Goal: Information Seeking & Learning: Learn about a topic

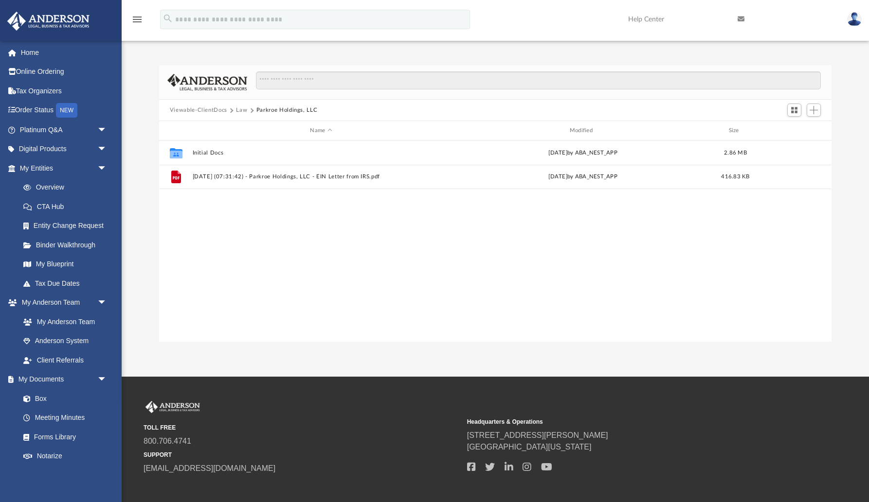
scroll to position [221, 673]
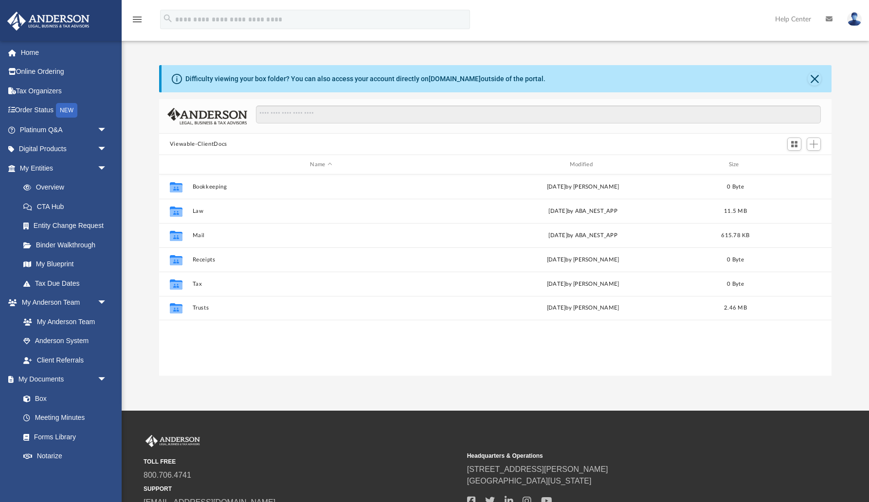
scroll to position [221, 673]
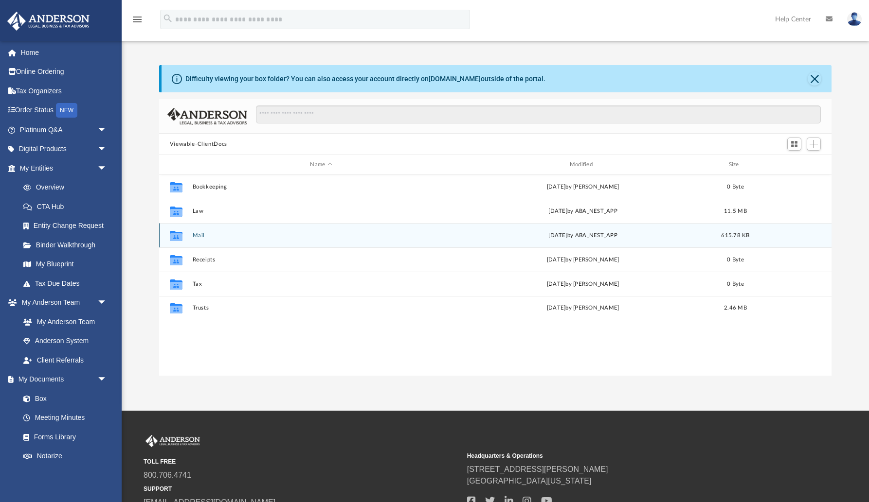
click at [204, 236] on button "Mail" at bounding box center [320, 235] width 257 height 6
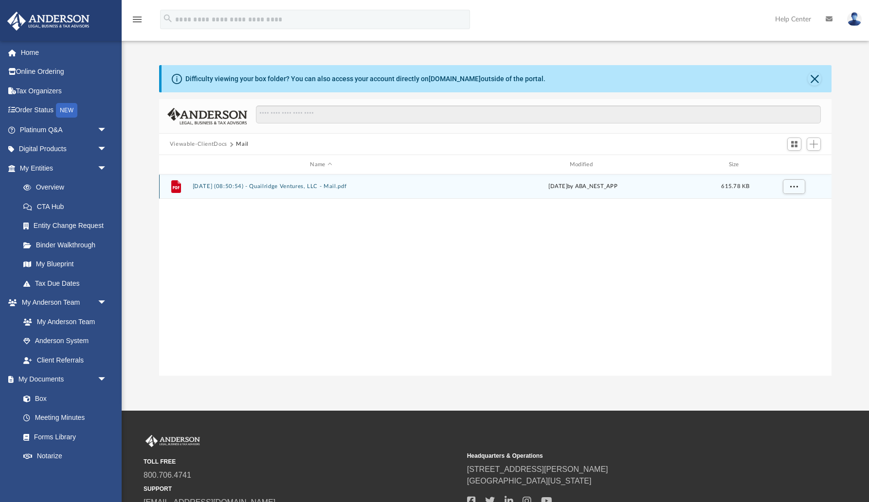
click at [329, 187] on button "2025.10.03 (08:50:54) - Quailridge Ventures, LLC - Mail.pdf" at bounding box center [320, 186] width 257 height 6
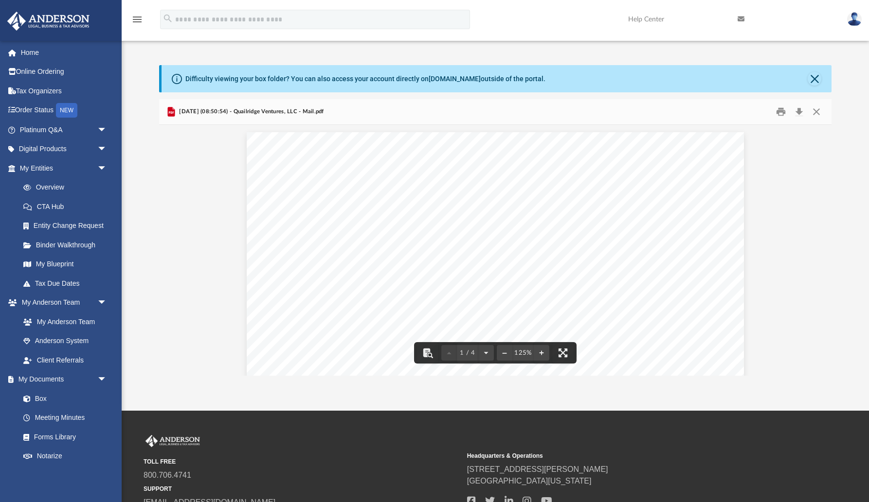
scroll to position [0, 0]
click at [816, 80] on button "Close" at bounding box center [814, 79] width 14 height 14
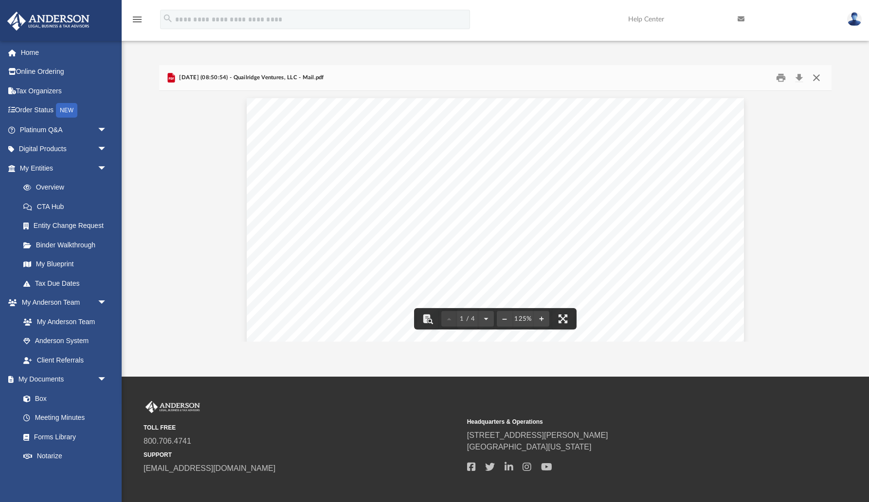
click at [819, 75] on button "Close" at bounding box center [816, 78] width 18 height 15
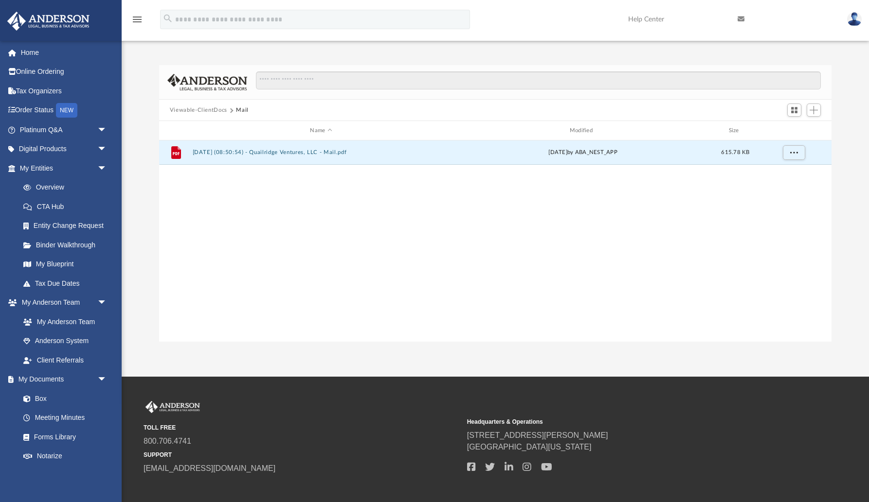
click at [207, 110] on button "Viewable-ClientDocs" at bounding box center [198, 110] width 57 height 9
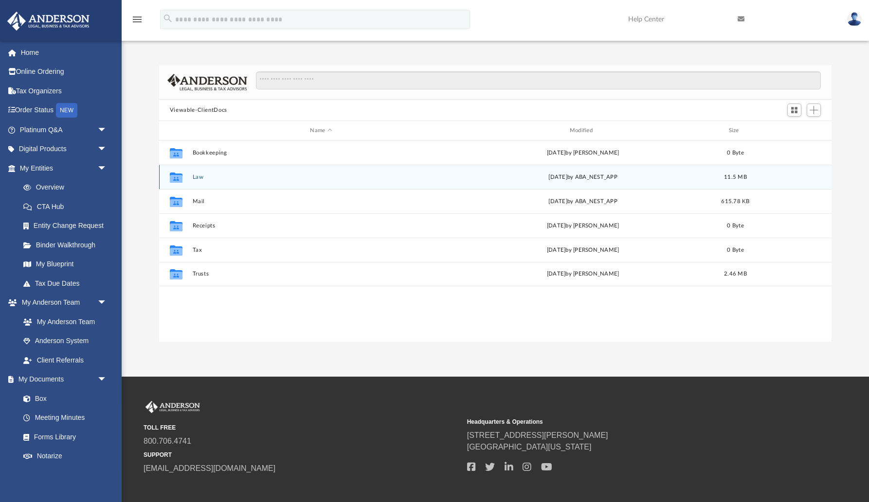
click at [197, 178] on button "Law" at bounding box center [320, 177] width 257 height 6
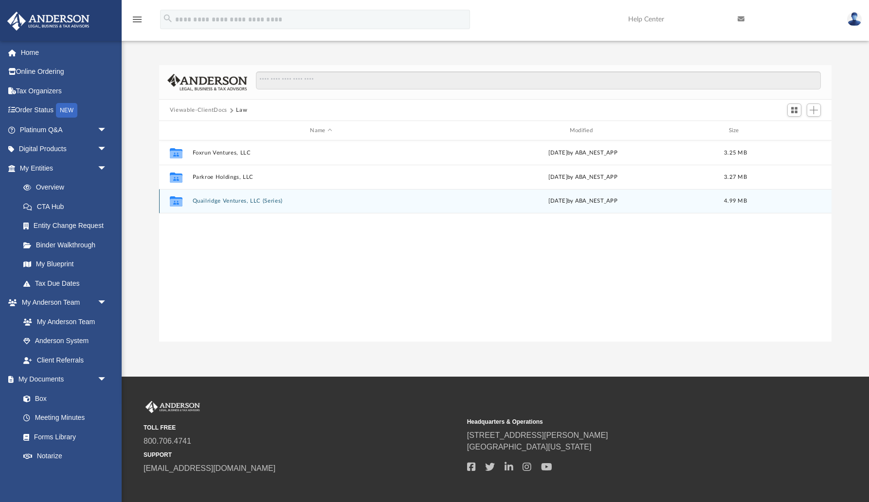
click at [250, 202] on button "Quailridge Ventures, LLC (Series)" at bounding box center [320, 201] width 257 height 6
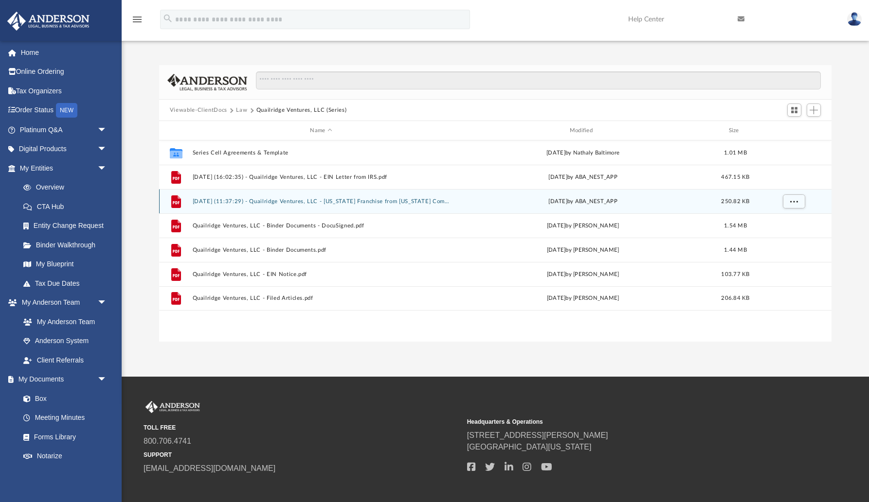
click at [248, 200] on button "2025.10.02 (11:37:29) - Quailridge Ventures, LLC - Texas Franchise from Texas C…" at bounding box center [320, 201] width 257 height 6
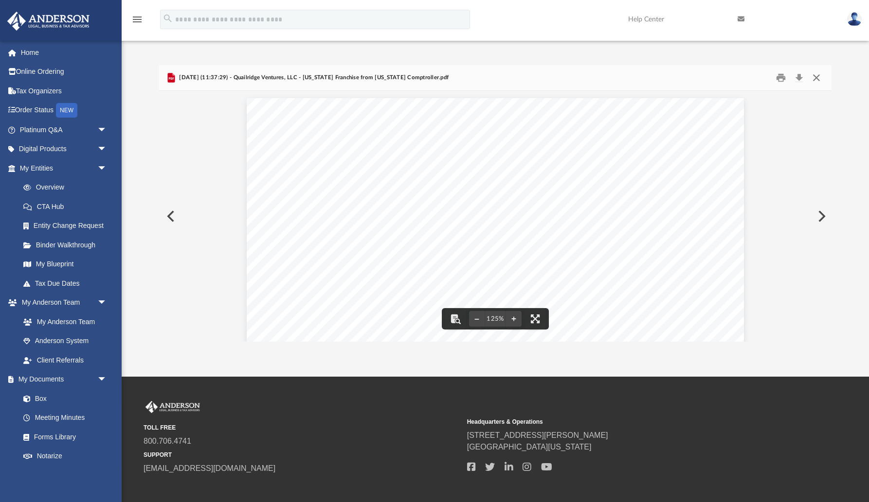
click at [815, 76] on button "Close" at bounding box center [816, 78] width 18 height 15
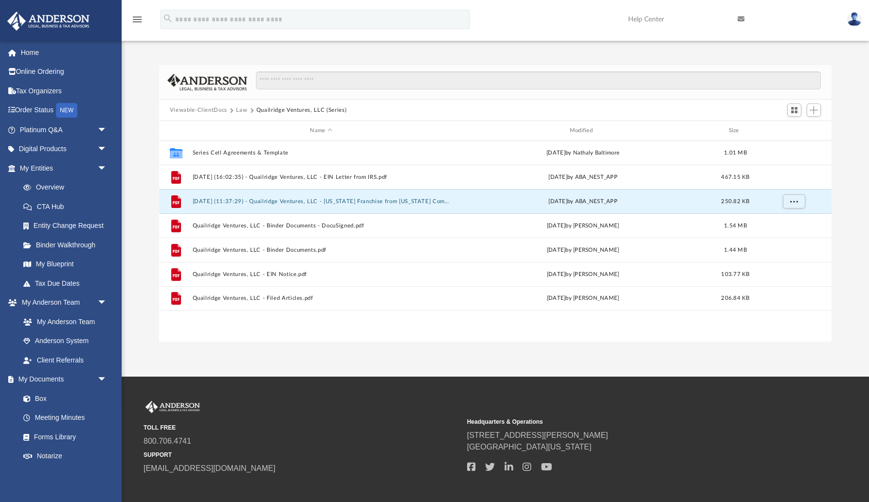
click at [211, 111] on button "Viewable-ClientDocs" at bounding box center [198, 110] width 57 height 9
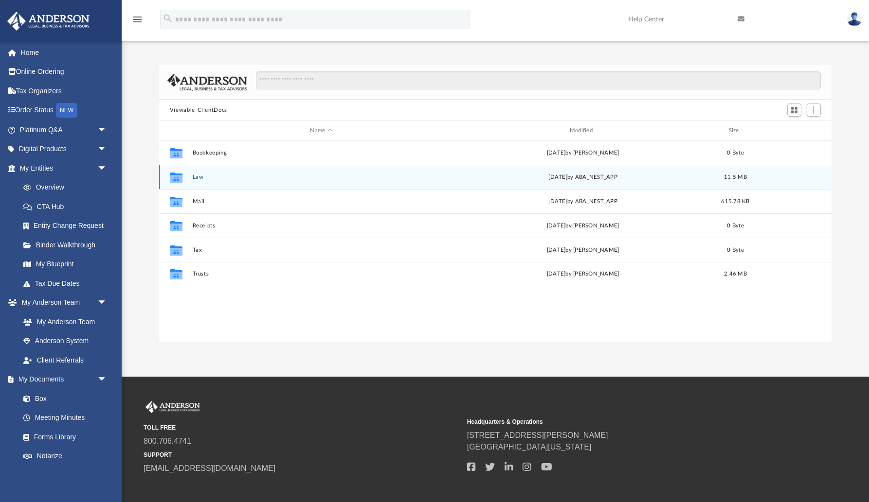
click at [198, 181] on div "Collaborated Folder Law yesterday by ABA_NEST_APP 11.5 MB" at bounding box center [495, 177] width 672 height 24
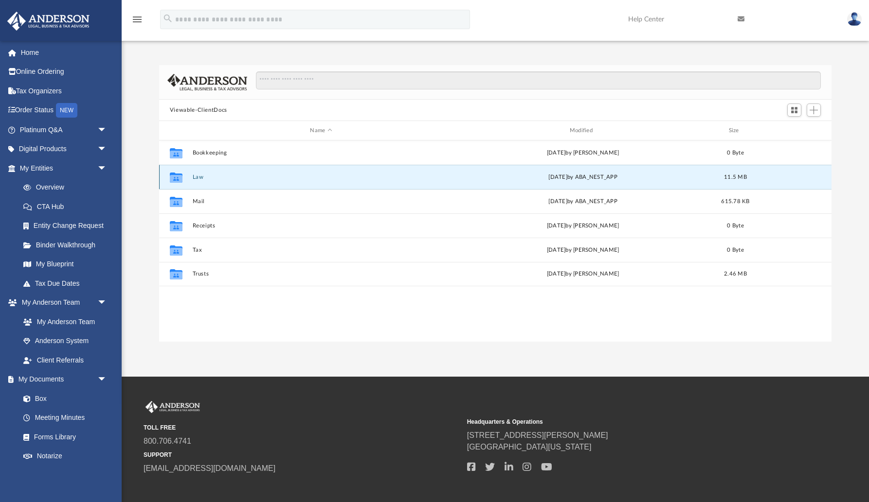
click at [200, 178] on button "Law" at bounding box center [320, 177] width 257 height 6
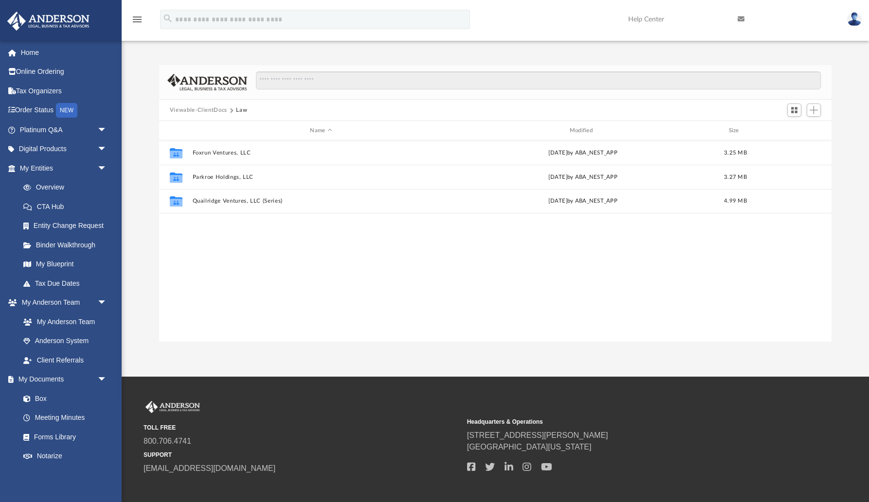
click at [212, 110] on button "Viewable-ClientDocs" at bounding box center [198, 110] width 57 height 9
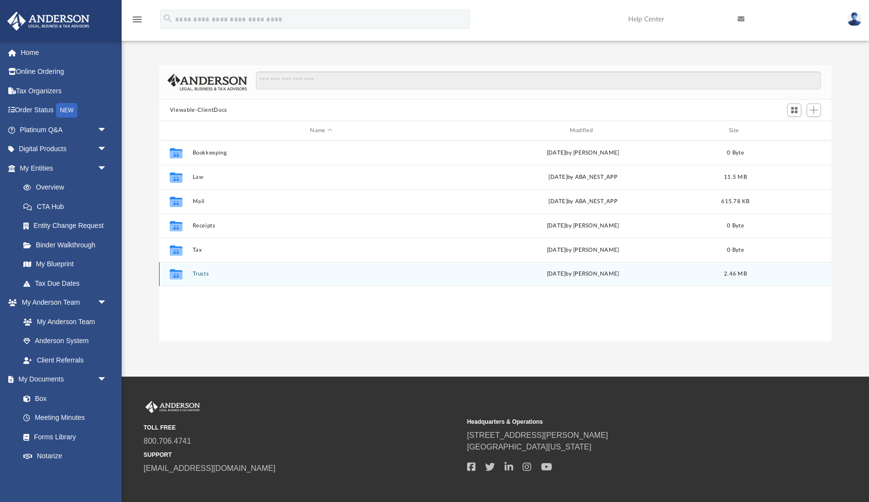
click at [194, 274] on button "Trusts" at bounding box center [320, 274] width 257 height 6
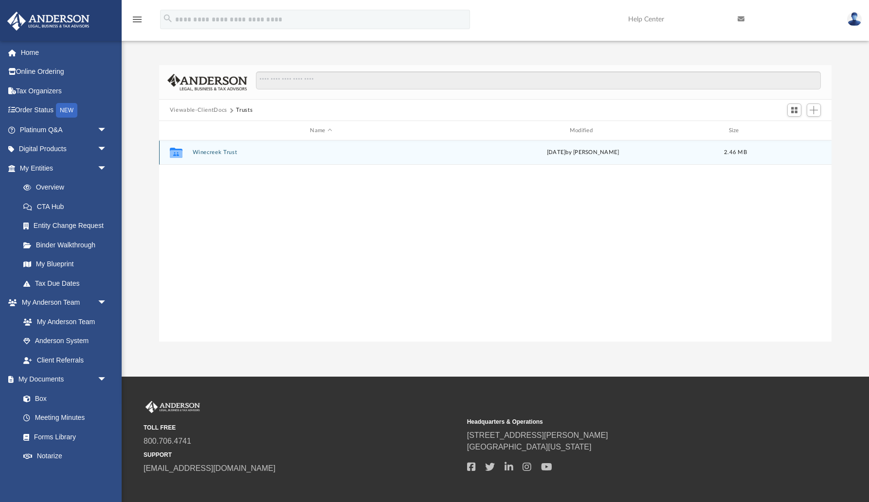
click at [218, 148] on div "Collaborated Folder Winecreek Trust Mon Aug 25 2025 by Sher Bailey 2.46 MB" at bounding box center [495, 153] width 672 height 24
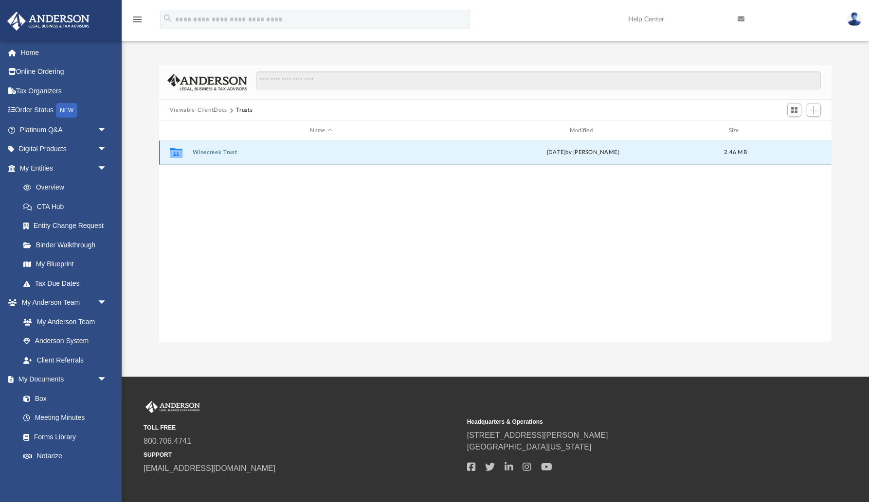
click at [219, 152] on button "Winecreek Trust" at bounding box center [320, 152] width 257 height 6
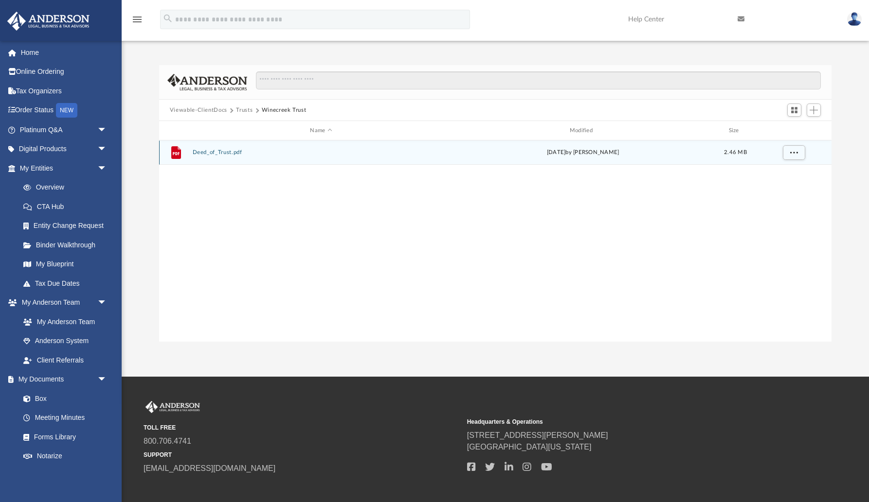
click at [228, 154] on button "Deed_of_Trust.pdf" at bounding box center [320, 152] width 257 height 6
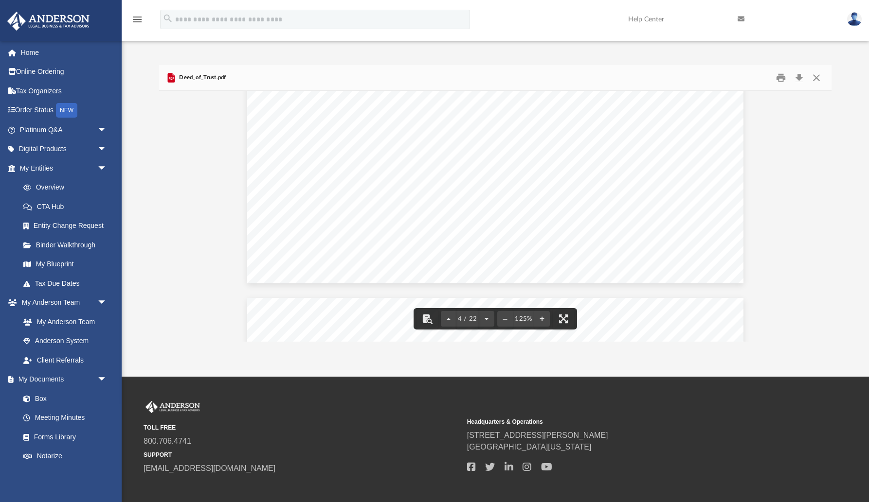
scroll to position [2435, 0]
click at [813, 79] on button "Close" at bounding box center [816, 78] width 18 height 15
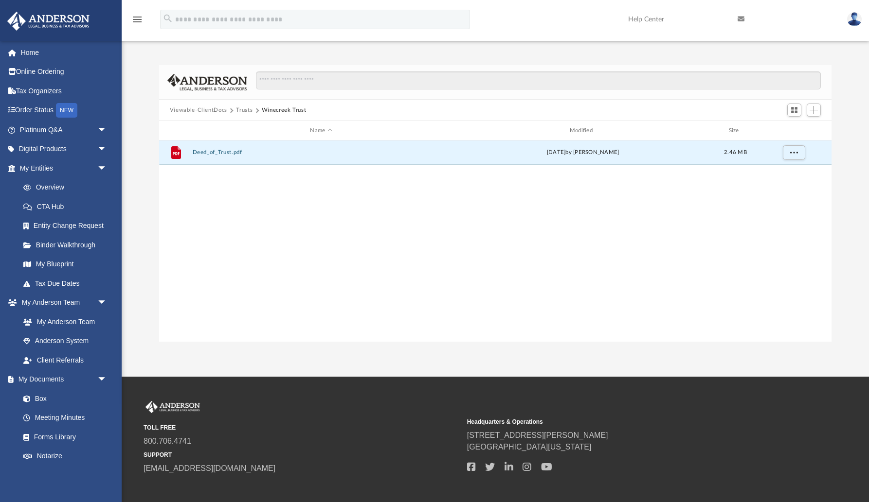
click at [249, 111] on button "Trusts" at bounding box center [244, 110] width 17 height 9
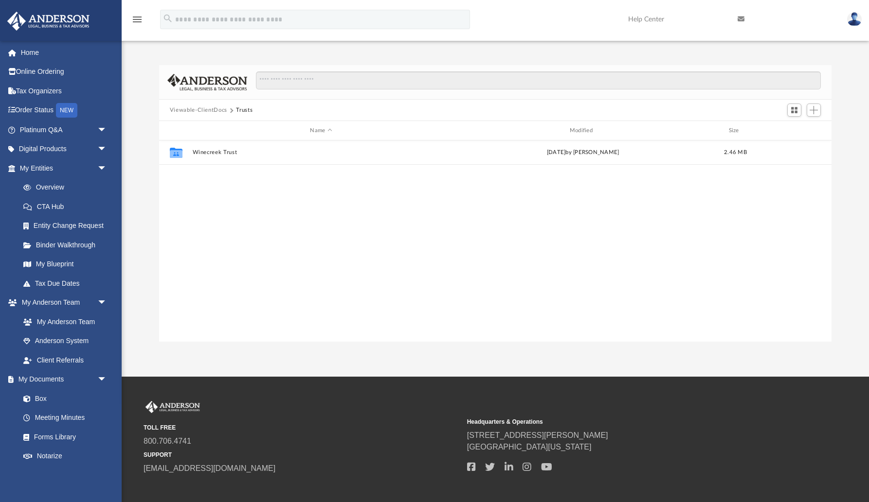
click at [213, 111] on button "Viewable-ClientDocs" at bounding box center [198, 110] width 57 height 9
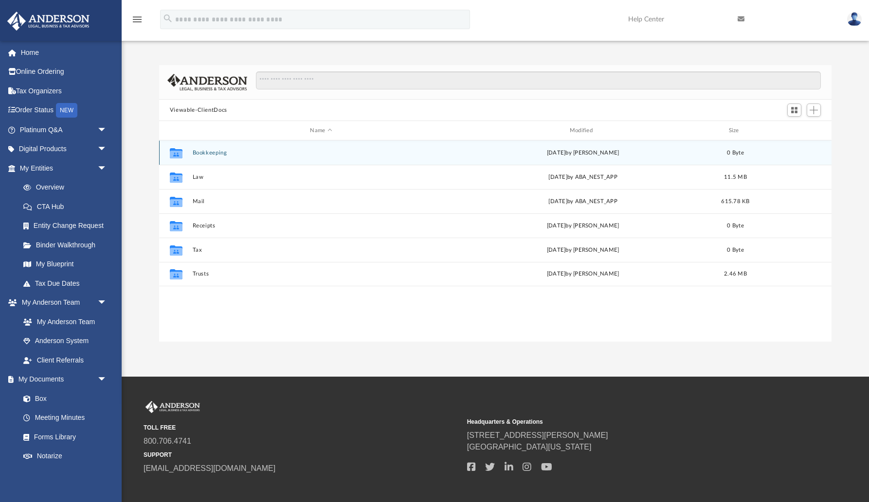
click at [211, 152] on button "Bookkeeping" at bounding box center [320, 153] width 257 height 6
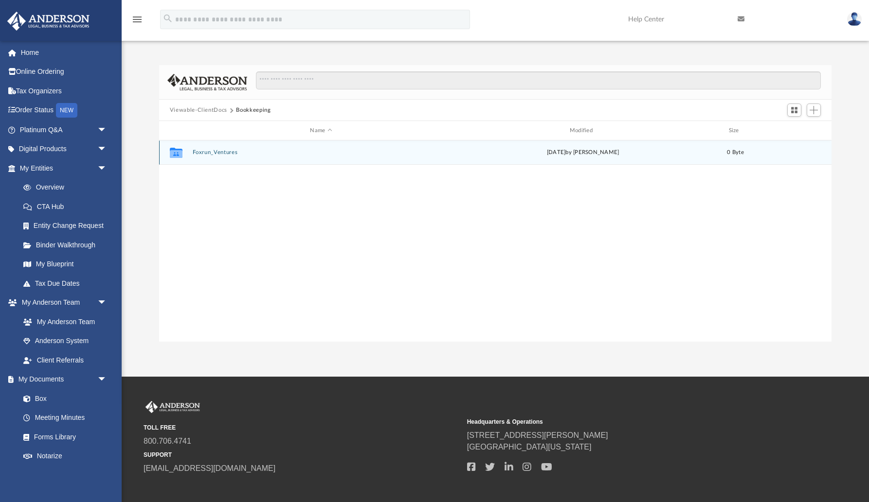
click at [206, 154] on button "Foxrun_Ventures" at bounding box center [320, 152] width 257 height 6
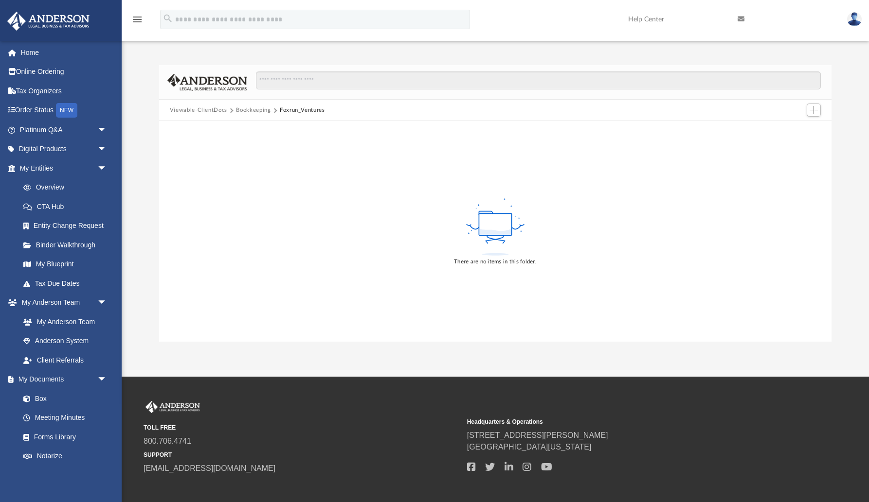
click at [202, 110] on button "Viewable-ClientDocs" at bounding box center [198, 110] width 57 height 9
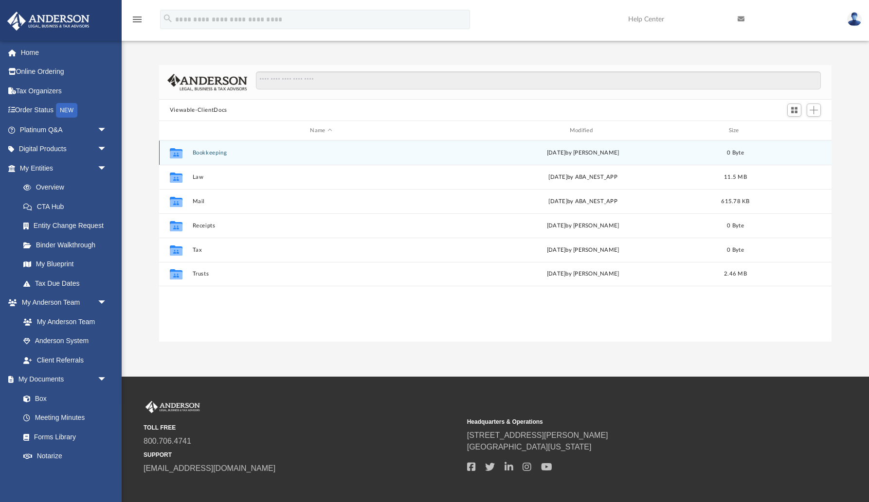
scroll to position [221, 673]
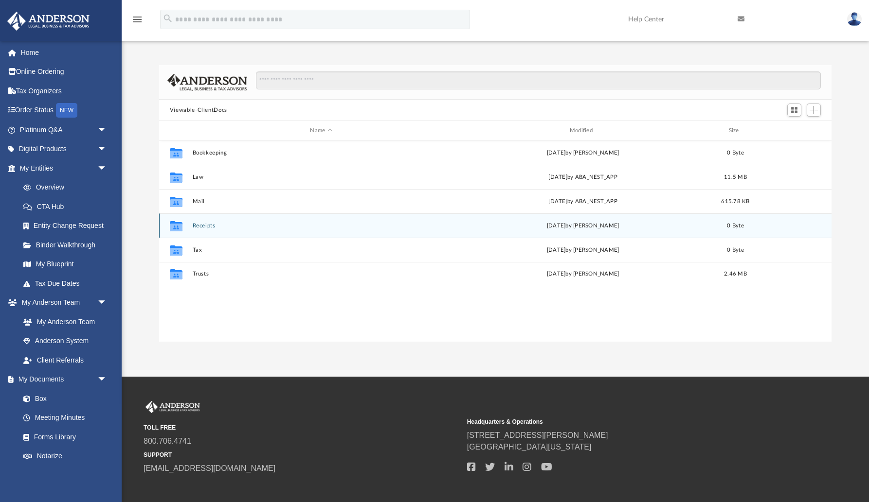
click at [201, 228] on button "Receipts" at bounding box center [320, 226] width 257 height 6
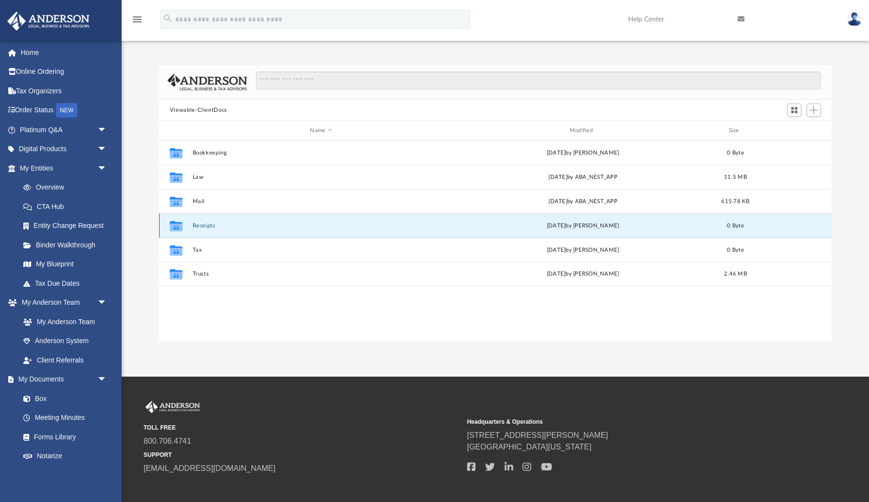
scroll to position [3, 0]
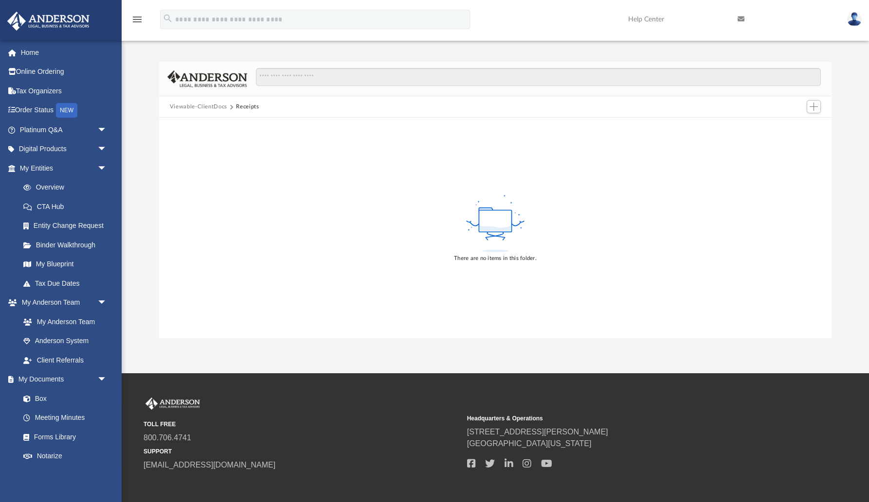
click at [210, 107] on button "Viewable-ClientDocs" at bounding box center [198, 107] width 57 height 9
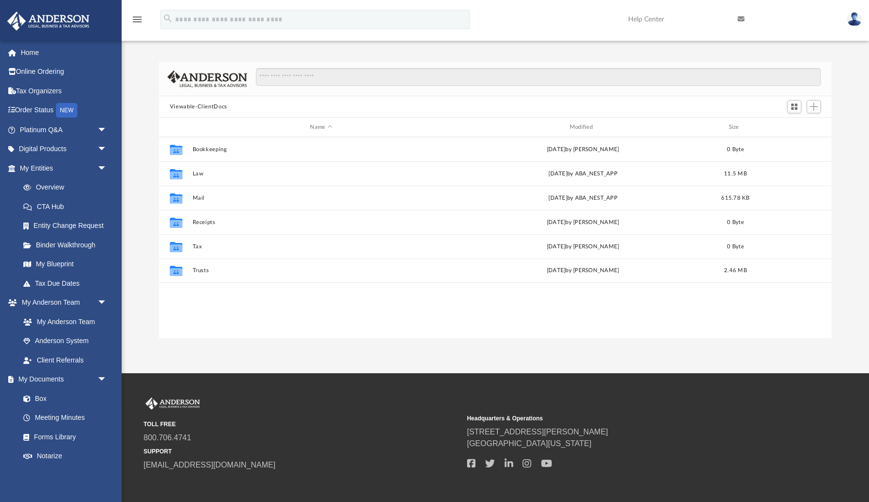
scroll to position [221, 673]
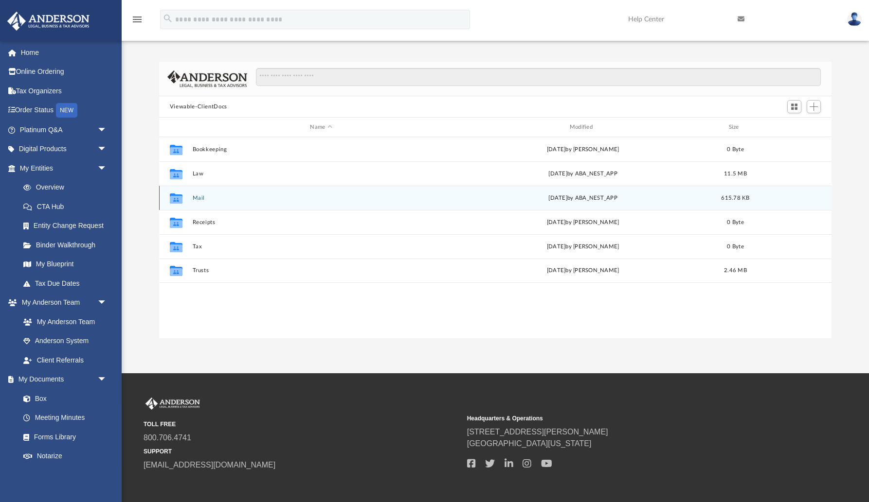
click at [200, 197] on button "Mail" at bounding box center [320, 198] width 257 height 6
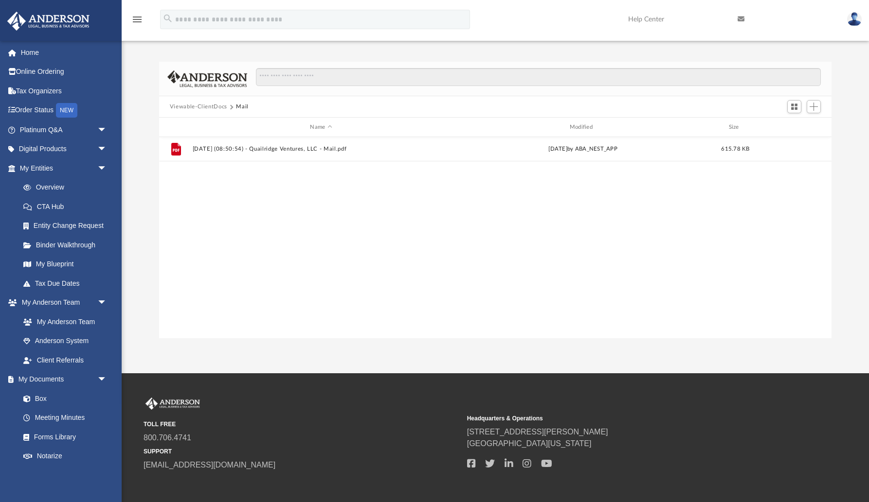
click at [212, 107] on button "Viewable-ClientDocs" at bounding box center [198, 107] width 57 height 9
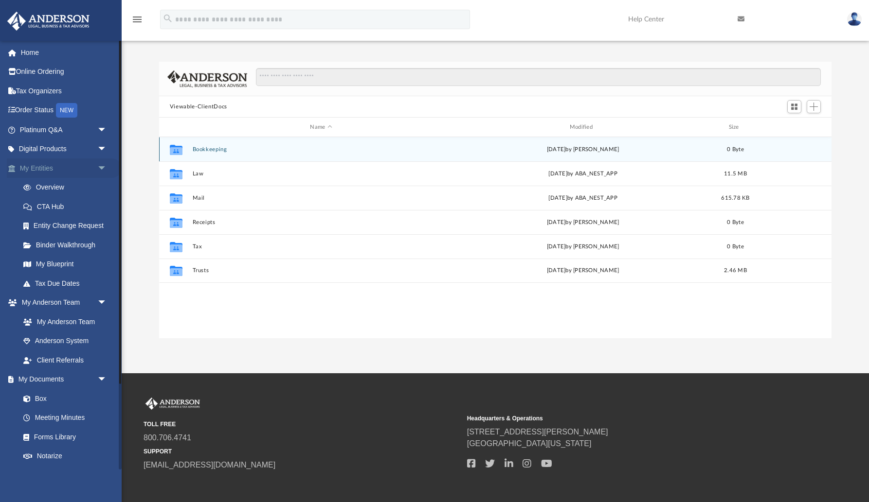
scroll to position [3, 0]
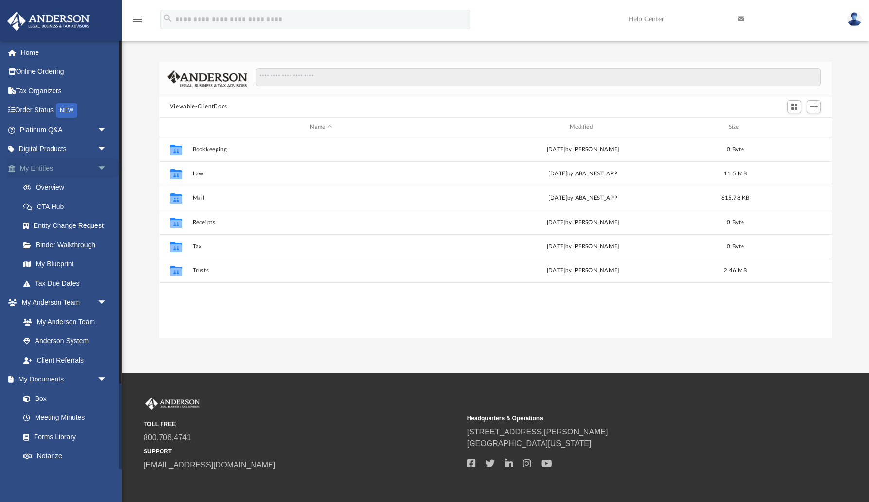
click at [43, 170] on link "My Entities arrow_drop_down" at bounding box center [64, 168] width 115 height 19
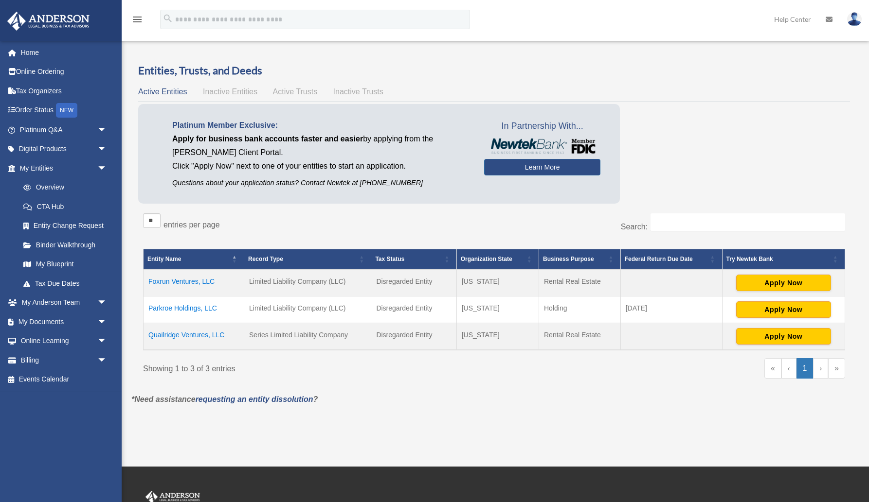
click at [297, 89] on span "Active Trusts" at bounding box center [295, 92] width 45 height 8
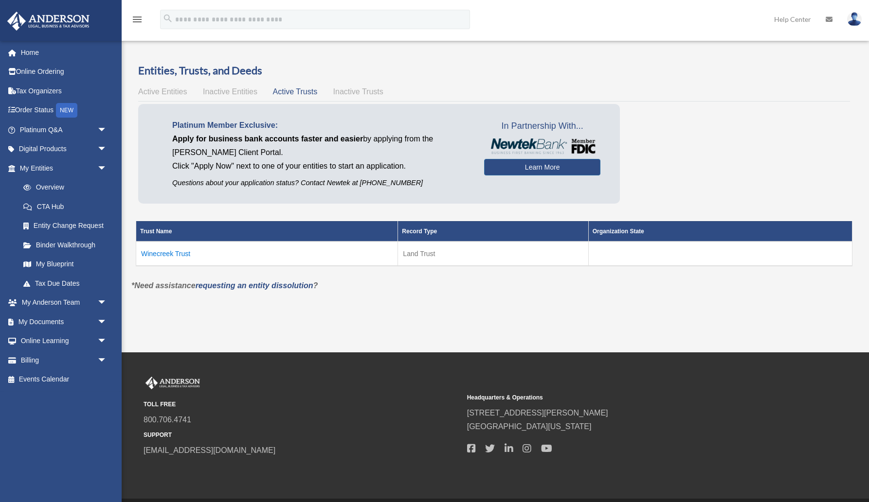
click at [183, 253] on td "Winecreek Trust" at bounding box center [267, 254] width 262 height 24
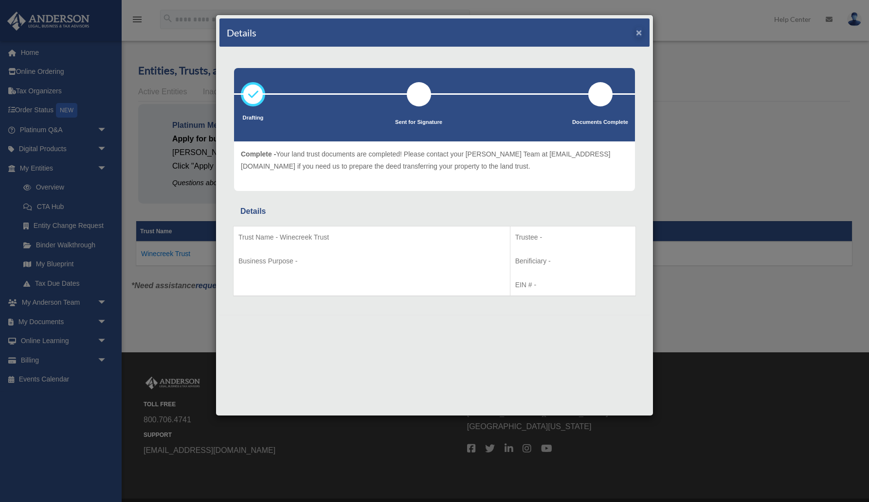
click at [640, 33] on button "×" at bounding box center [639, 32] width 6 height 10
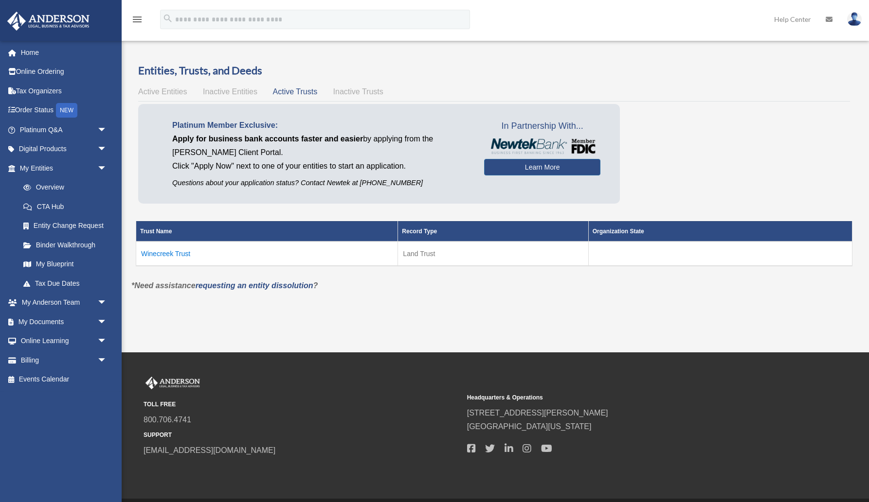
click at [176, 92] on span "Active Entities" at bounding box center [162, 92] width 49 height 8
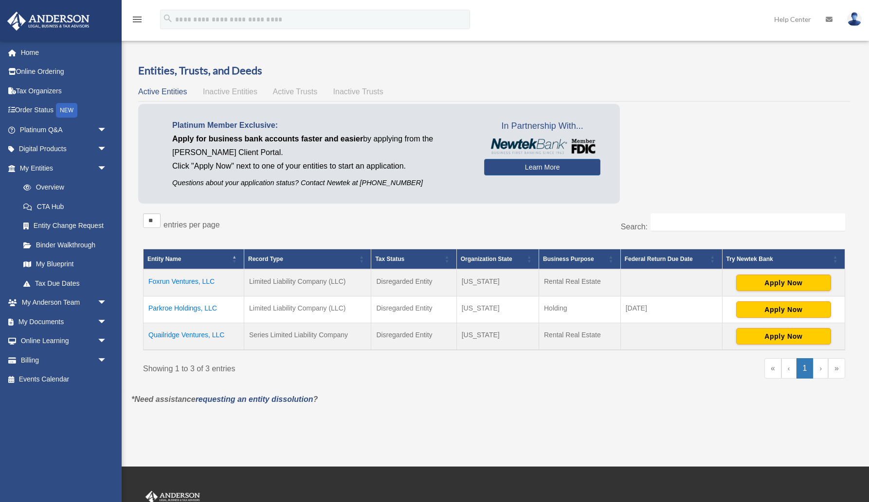
click at [346, 90] on span "Inactive Trusts" at bounding box center [358, 92] width 50 height 8
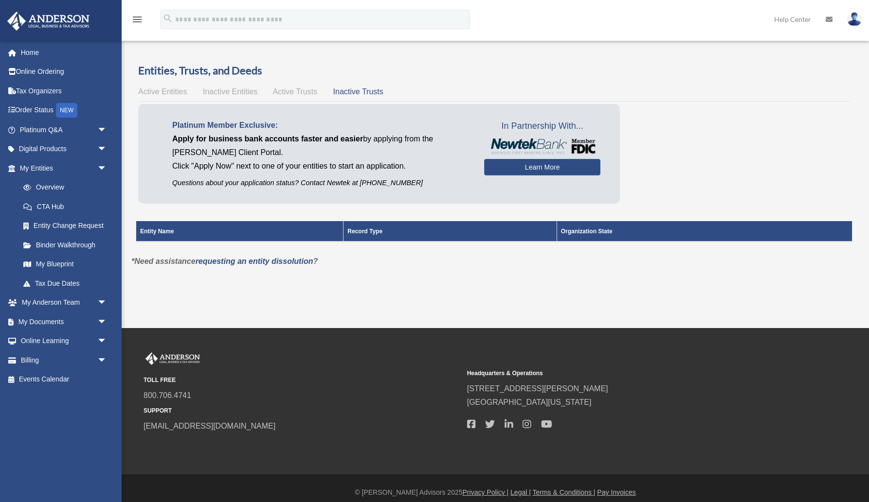
click at [297, 89] on span "Active Trusts" at bounding box center [295, 92] width 45 height 8
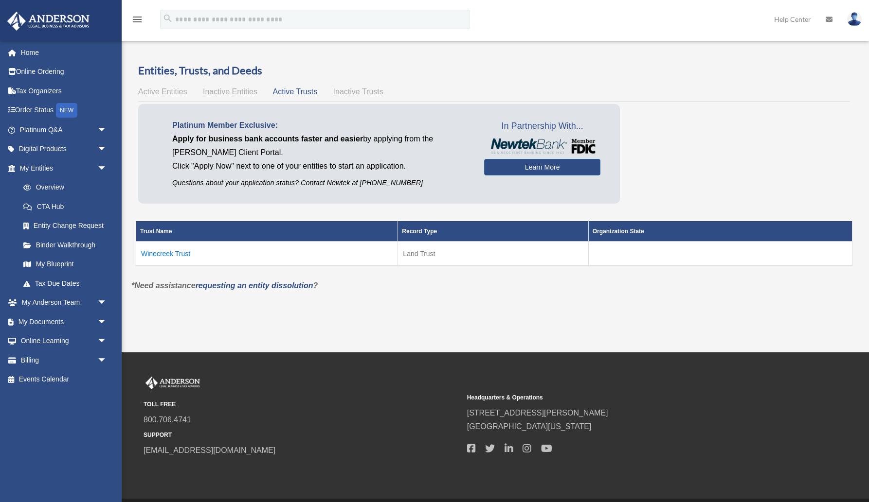
click at [170, 250] on td "Winecreek Trust" at bounding box center [267, 254] width 262 height 24
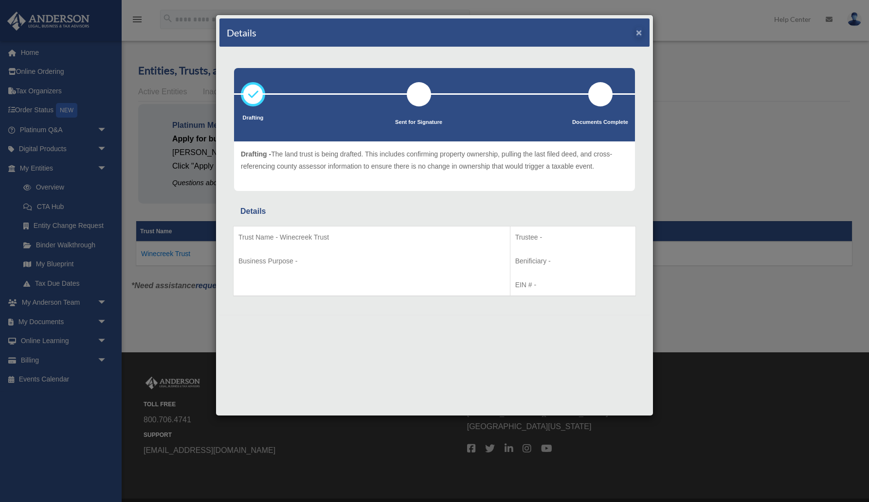
click at [640, 34] on button "×" at bounding box center [639, 32] width 6 height 10
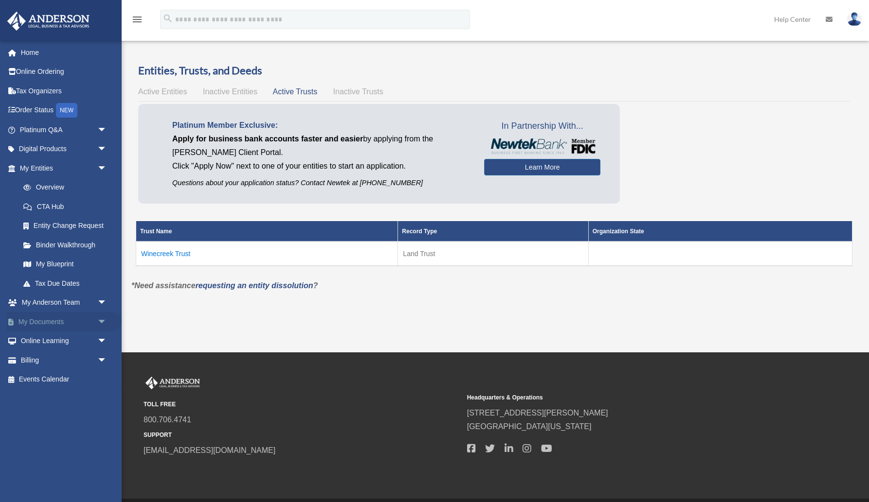
click at [44, 319] on link "My Documents arrow_drop_down" at bounding box center [64, 321] width 115 height 19
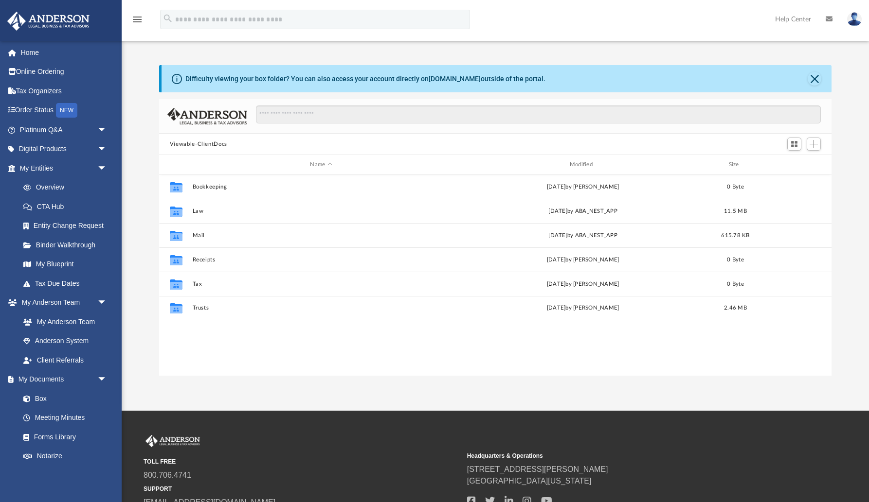
scroll to position [0, 0]
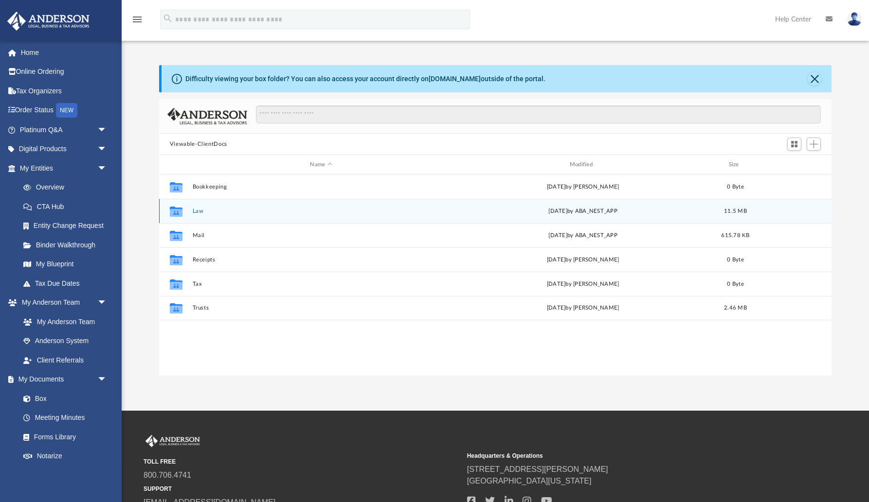
click at [194, 210] on button "Law" at bounding box center [320, 211] width 257 height 6
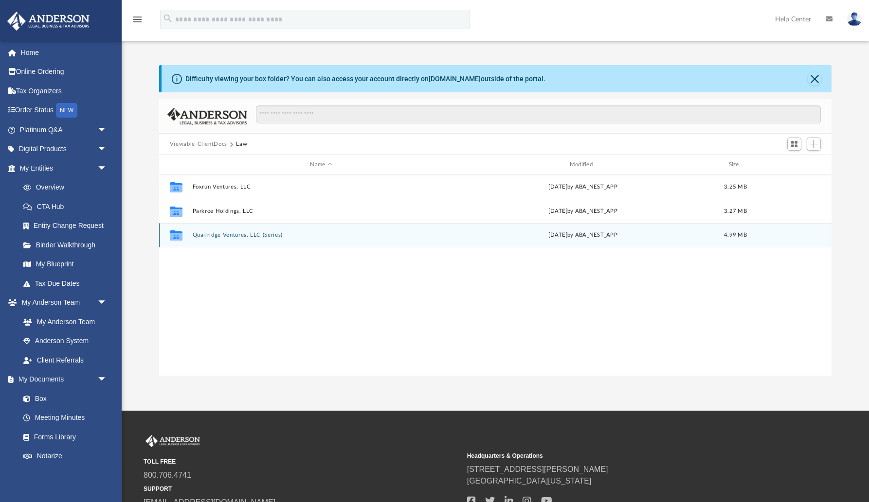
click at [221, 235] on button "Quailridge Ventures, LLC (Series)" at bounding box center [320, 235] width 257 height 6
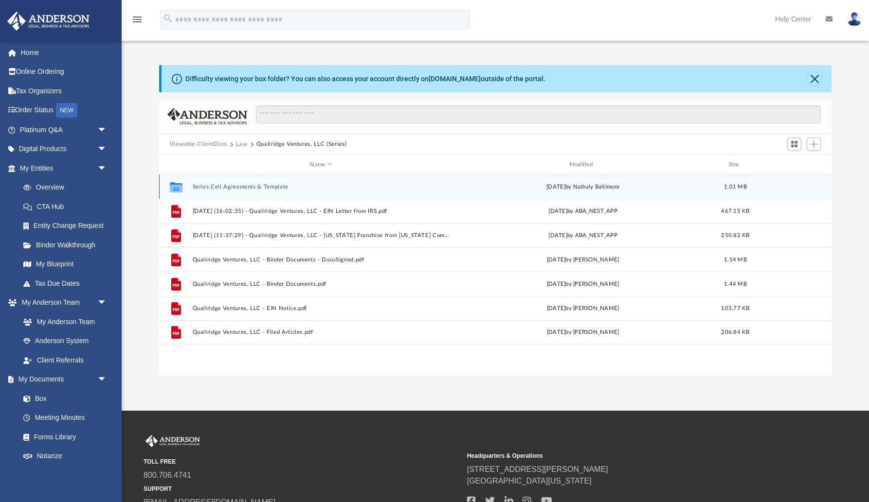
click at [257, 188] on button "Series Cell Agreements & Template" at bounding box center [320, 187] width 257 height 6
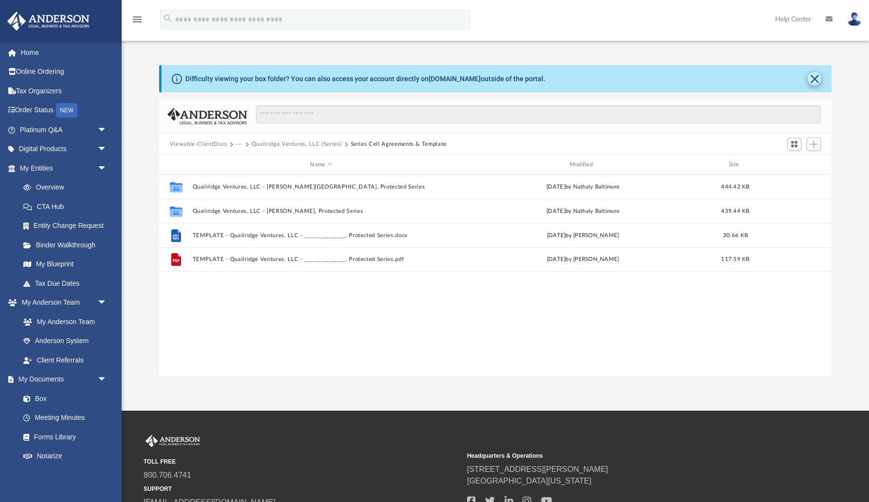
click at [813, 81] on button "Close" at bounding box center [814, 79] width 14 height 14
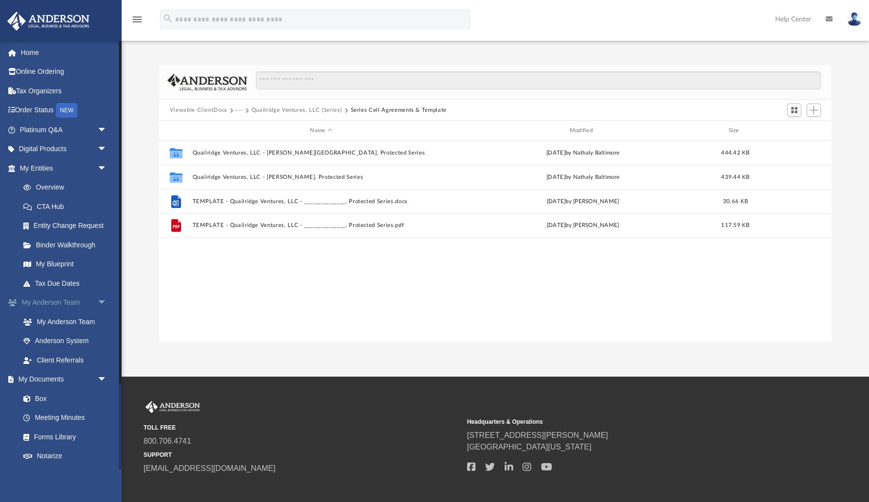
click at [43, 297] on link "My Anderson Team arrow_drop_down" at bounding box center [64, 302] width 115 height 19
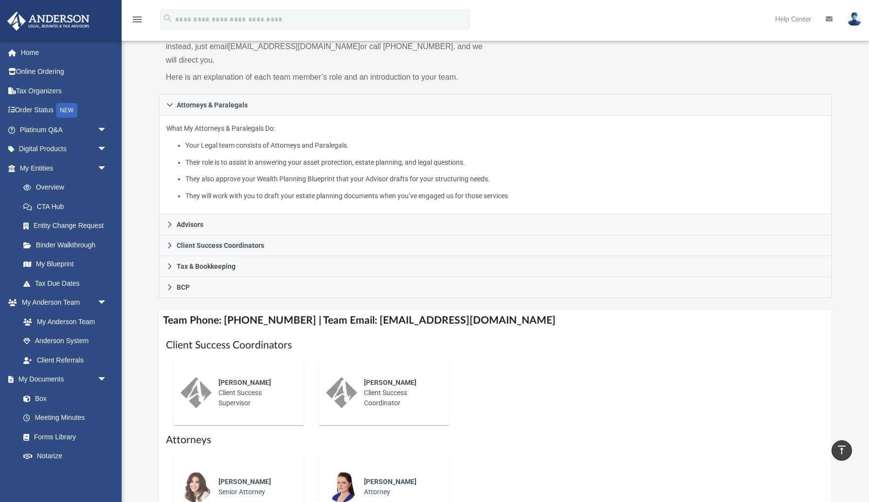
scroll to position [105, 0]
click at [37, 164] on link "My Entities arrow_drop_down" at bounding box center [64, 168] width 115 height 19
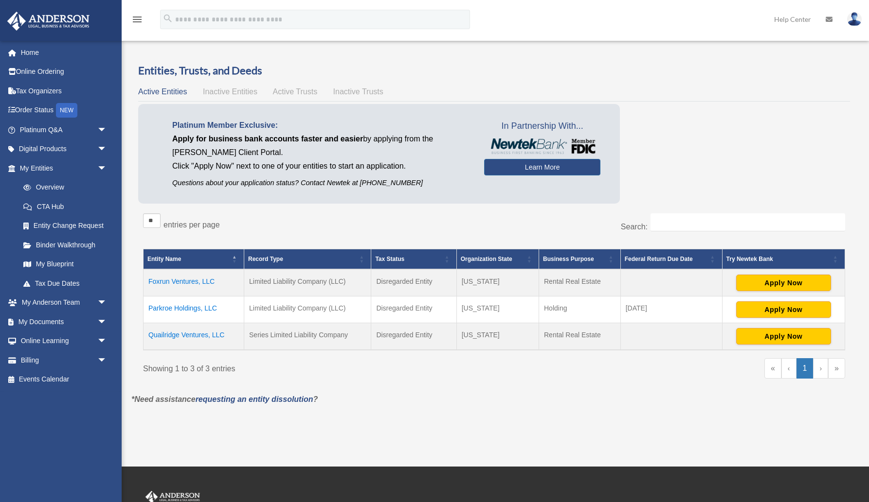
click at [295, 90] on span "Active Trusts" at bounding box center [295, 92] width 45 height 8
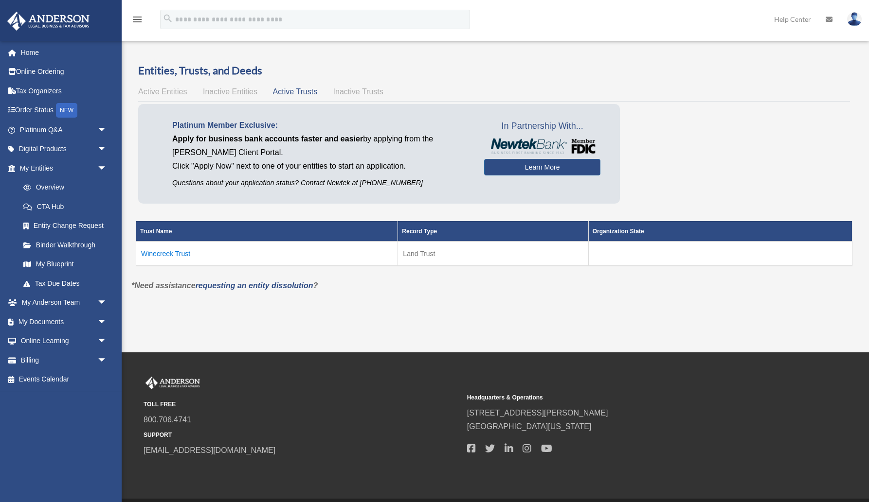
click at [161, 251] on td "Winecreek Trust" at bounding box center [267, 254] width 262 height 24
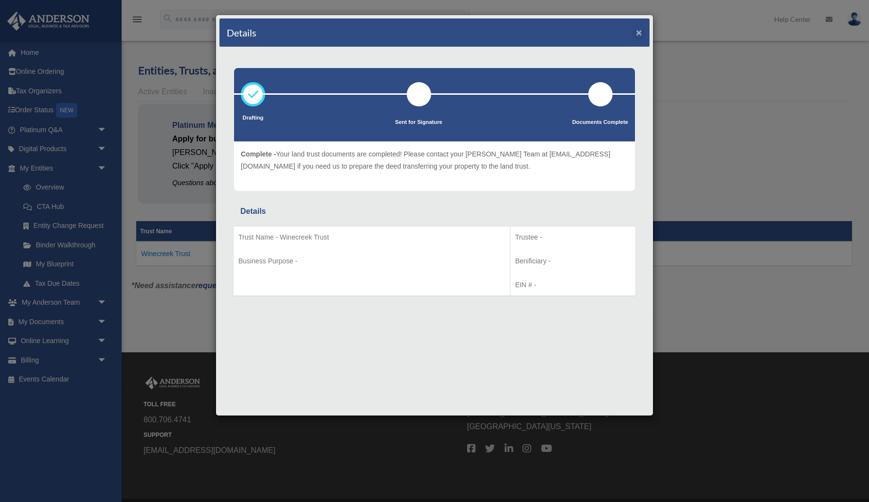
click at [637, 32] on button "×" at bounding box center [639, 32] width 6 height 10
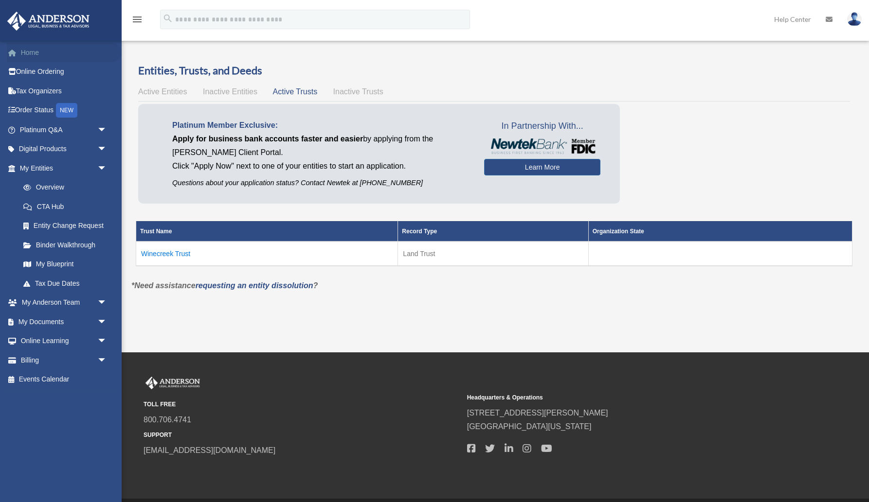
click at [30, 57] on link "Home" at bounding box center [64, 52] width 115 height 19
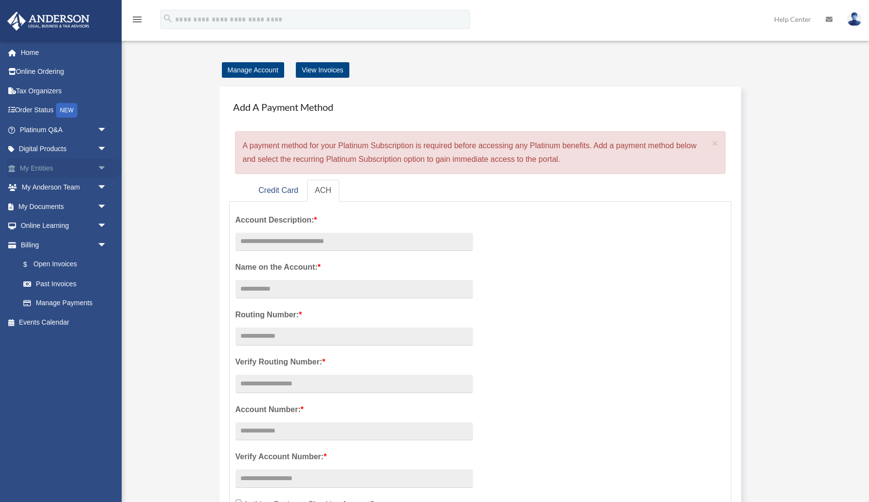
click at [29, 165] on link "My Entities arrow_drop_down" at bounding box center [64, 168] width 115 height 19
